Goal: Task Accomplishment & Management: Use online tool/utility

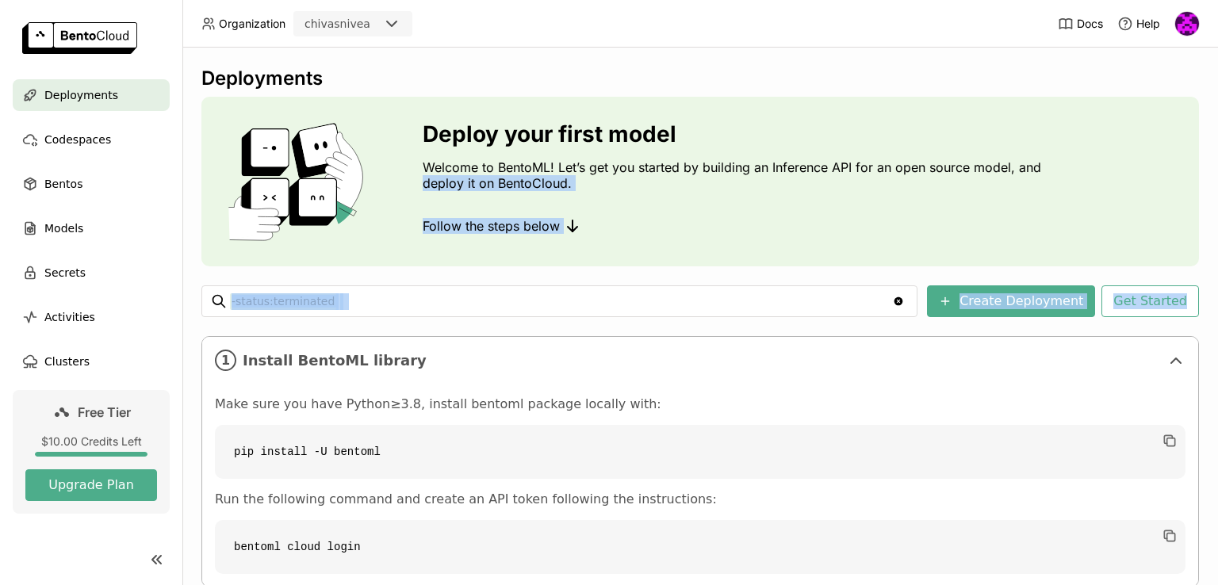
scroll to position [4, 0]
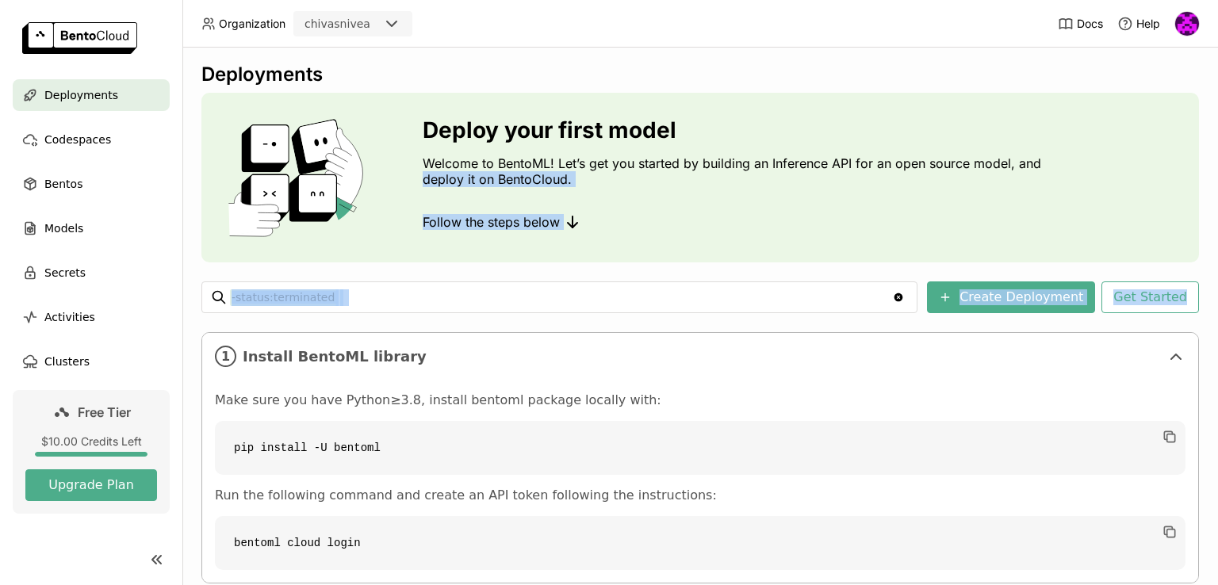
drag, startPoint x: 1217, startPoint y: 170, endPoint x: 1217, endPoint y: 271, distance: 101.5
click at [1217, 271] on div "Deployments Deploy your first model Welcome to BentoML! Let’s get you started b…" at bounding box center [699, 317] width 1035 height 538
click at [851, 308] on input "-status:terminated" at bounding box center [561, 297] width 662 height 25
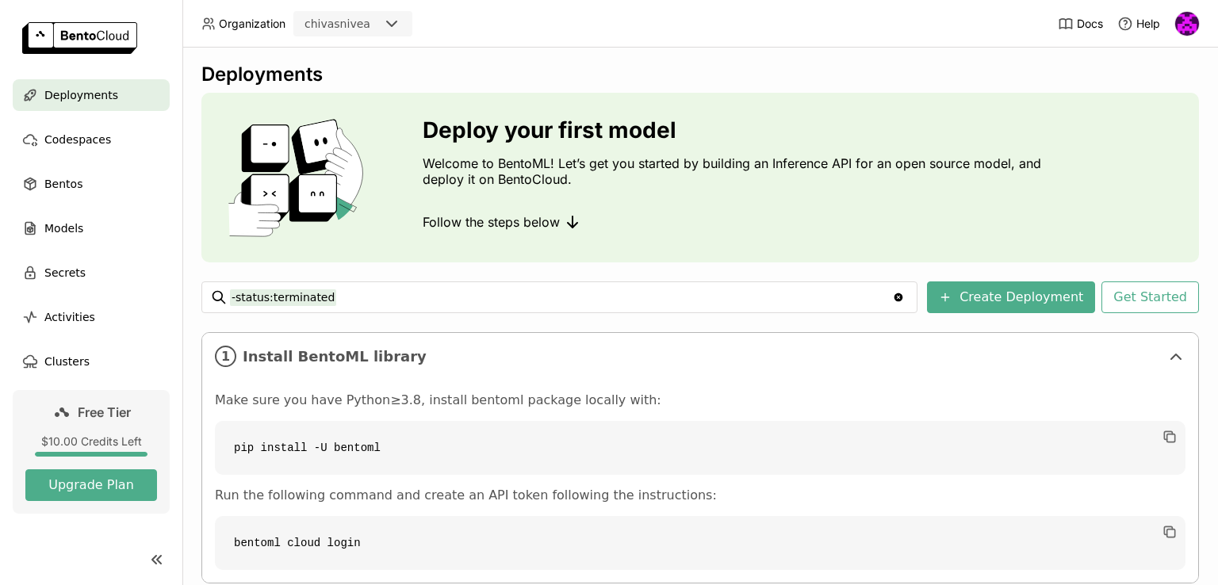
drag, startPoint x: 1217, startPoint y: 207, endPoint x: 73, endPoint y: 432, distance: 1166.0
click at [1215, 446] on div "Deployments Deploy your first model Welcome to BentoML! Let’s get you started b…" at bounding box center [699, 317] width 1035 height 538
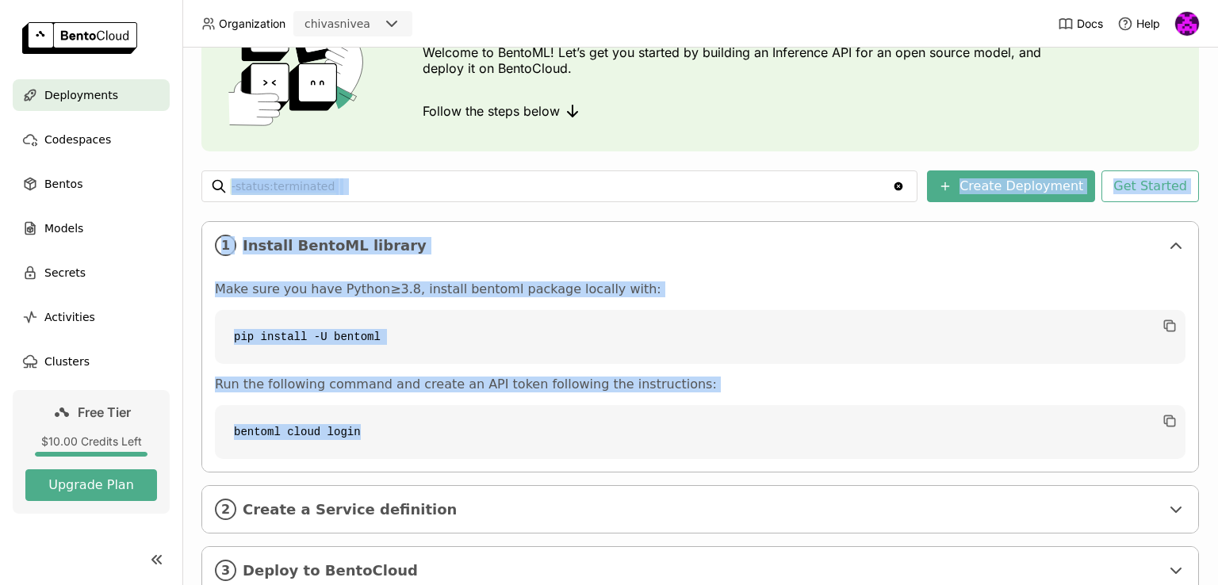
scroll to position [135, 0]
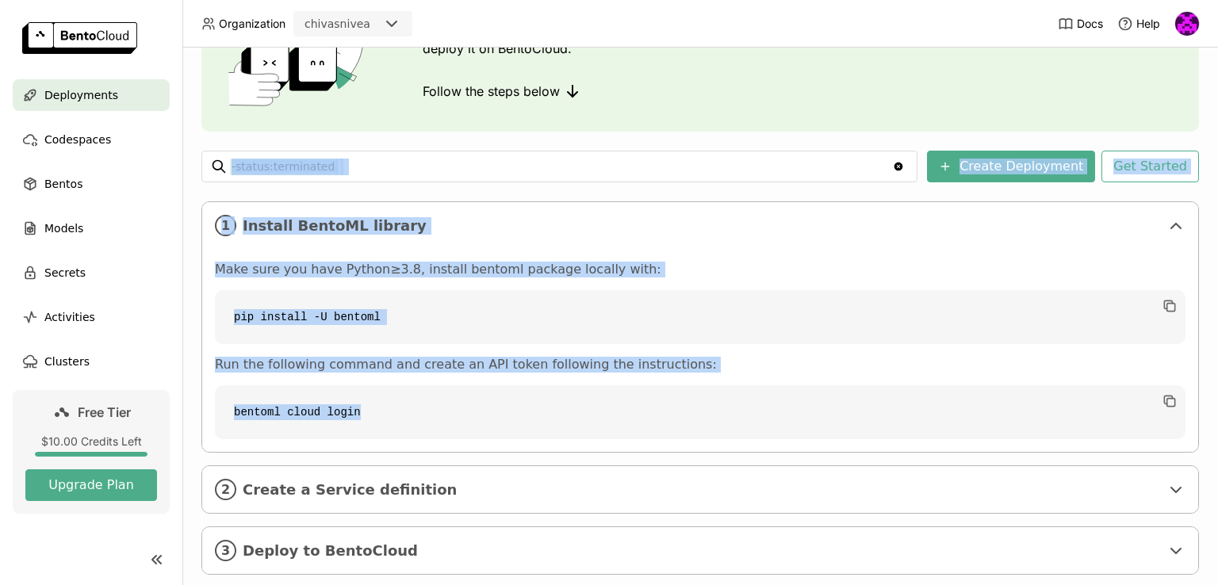
click at [98, 36] on img at bounding box center [79, 38] width 115 height 32
